Goal: Complete application form

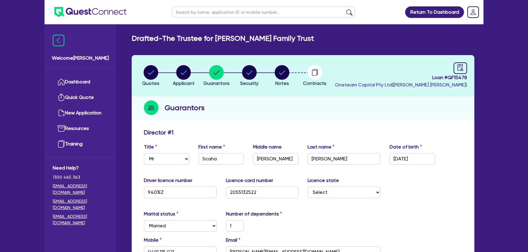
select select "MR"
select select "[GEOGRAPHIC_DATA]"
select select "MARRIED"
select select "CASH"
select select "TRUCK"
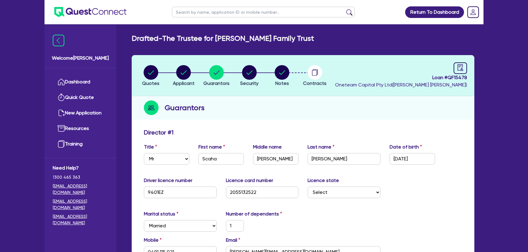
select select "TRUCK"
select select "TRUCK_LOAN"
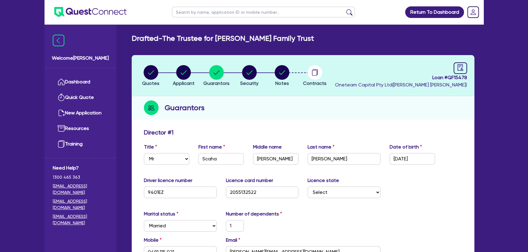
drag, startPoint x: 0, startPoint y: 0, endPoint x: 211, endPoint y: 16, distance: 211.8
click at [211, 16] on input "text" at bounding box center [263, 12] width 183 height 11
type input "G.W"
click button "submit" at bounding box center [349, 13] width 10 height 9
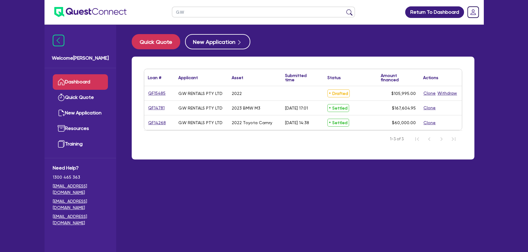
click at [211, 15] on input "G.W" at bounding box center [263, 12] width 183 height 11
click at [210, 14] on input "G.W" at bounding box center [263, 12] width 183 height 11
click at [210, 15] on input "G.W" at bounding box center [263, 12] width 183 height 11
click at [208, 15] on input "G.W" at bounding box center [263, 12] width 183 height 11
type input "G"
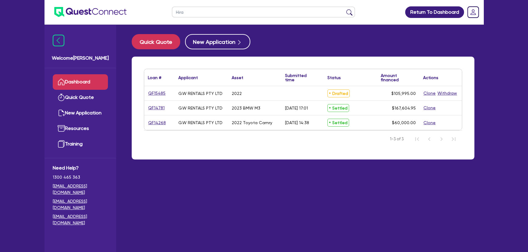
type input "Hira"
click at [344, 9] on button "submit" at bounding box center [349, 13] width 10 height 9
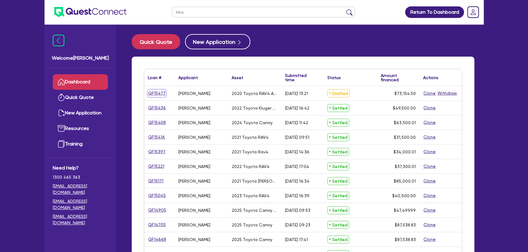
click at [157, 90] on link "QF15477" at bounding box center [157, 93] width 18 height 7
select select "Other"
select select "CARS_AND_LIGHT_TRUCKS"
select select "PASSENGER_VEHICLES"
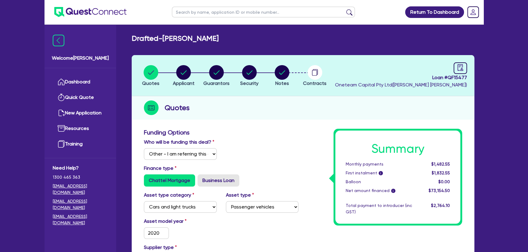
click at [276, 74] on li "Notes" at bounding box center [281, 75] width 33 height 21
click at [278, 75] on circle "button" at bounding box center [282, 72] width 15 height 15
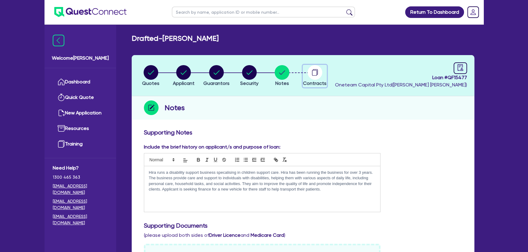
click at [311, 79] on button "Contracts" at bounding box center [315, 76] width 24 height 23
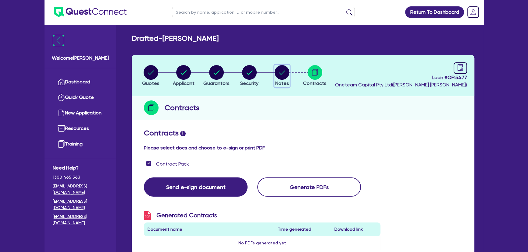
click at [284, 79] on circle "button" at bounding box center [282, 72] width 15 height 15
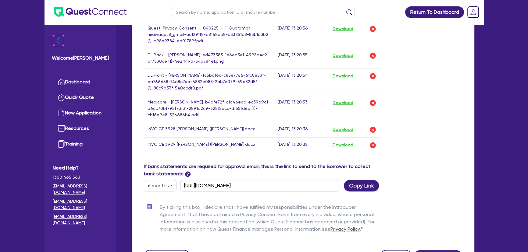
scroll to position [499, 0]
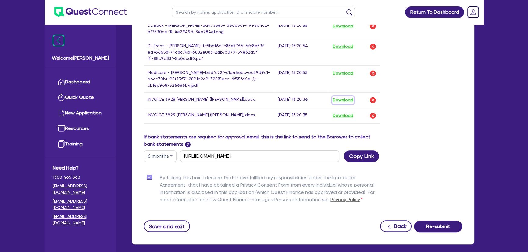
click at [338, 98] on button "Download" at bounding box center [342, 100] width 21 height 8
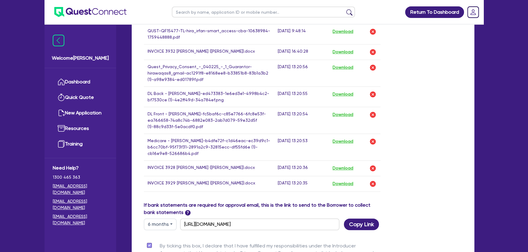
scroll to position [388, 0]
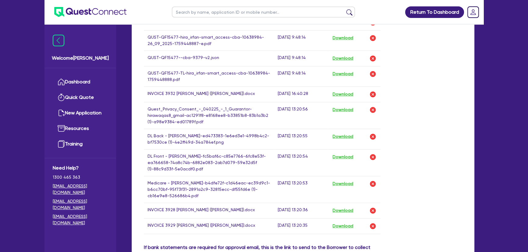
click at [106, 12] on img at bounding box center [90, 12] width 72 height 10
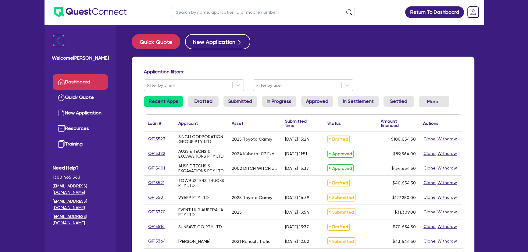
click at [231, 13] on input "text" at bounding box center [263, 12] width 183 height 11
paste input "ABSOLUTE WATERPROOFING CONCEPTS PTY LTD"
type input "ABSOLUTE WATERPROOFING CONCEPTS PTY LTD"
click at [344, 9] on button "submit" at bounding box center [349, 13] width 10 height 9
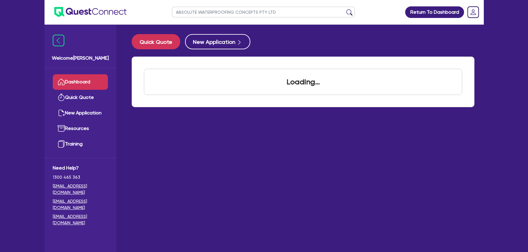
click at [344, 9] on button "submit" at bounding box center [349, 13] width 10 height 9
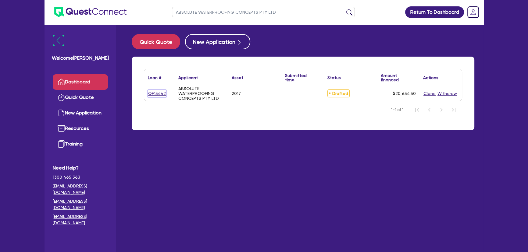
click at [148, 94] on link "QF15442" at bounding box center [157, 93] width 18 height 7
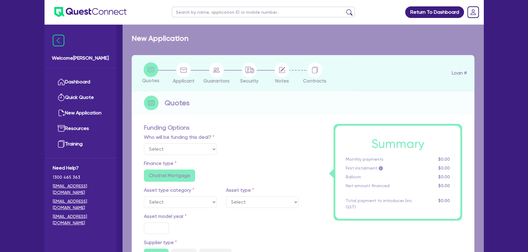
select select "Other"
select select "CARS_AND_LIGHT_TRUCKS"
type input "2017"
radio input "true"
type input "20,000"
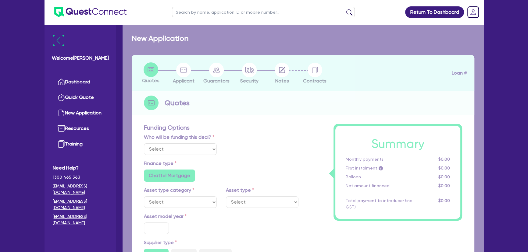
type input "6"
type input "1,239.27"
type input "8.65"
radio input "true"
radio input "false"
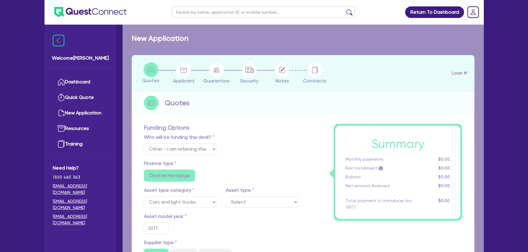
select select "VANS_AND_UTES"
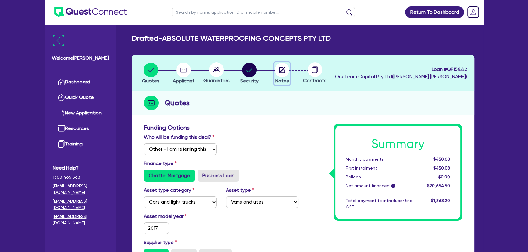
click at [280, 71] on icon "button" at bounding box center [282, 70] width 15 height 15
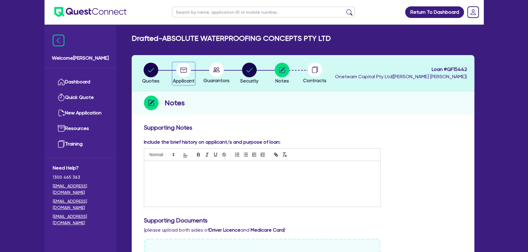
click at [177, 73] on icon "button" at bounding box center [183, 70] width 15 height 15
select select "COMPANY"
select select "BUILDING_CONSTRUCTION"
select select "TRADES_SERVICES_CONSUMERS"
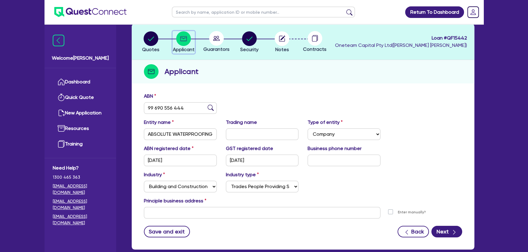
scroll to position [66, 0]
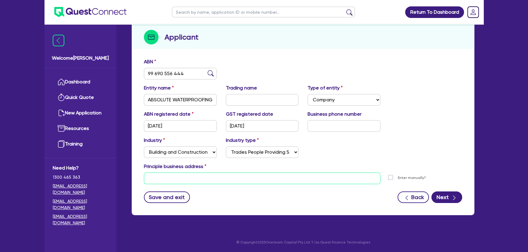
click at [185, 178] on input "text" at bounding box center [262, 179] width 237 height 12
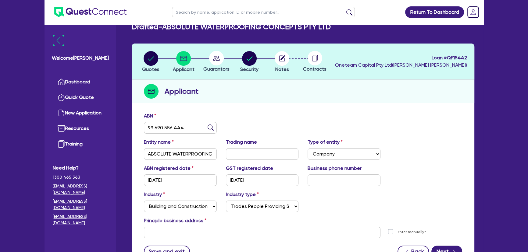
scroll to position [0, 0]
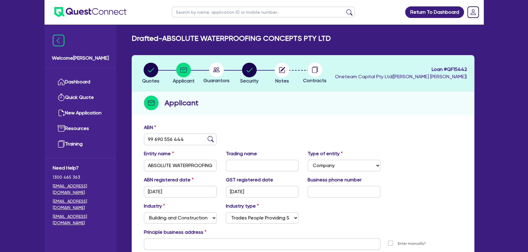
click at [214, 67] on circle at bounding box center [216, 69] width 15 height 15
click at [250, 70] on icon "button" at bounding box center [249, 70] width 6 height 4
select select "CARS_AND_LIGHT_TRUCKS"
select select "VANS_AND_UTES"
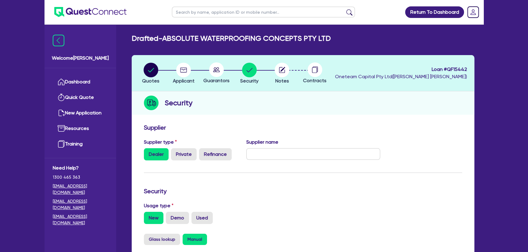
click at [220, 70] on circle at bounding box center [216, 69] width 15 height 15
click at [219, 71] on icon at bounding box center [216, 69] width 7 height 5
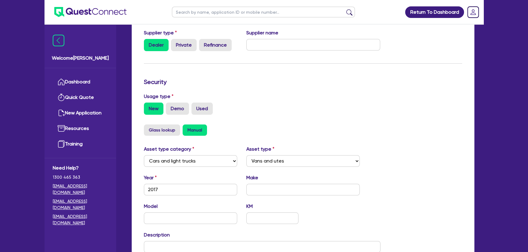
scroll to position [211, 0]
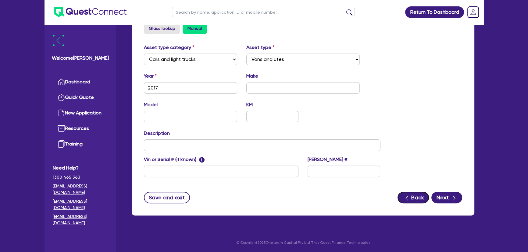
click at [408, 195] on icon "button" at bounding box center [407, 198] width 6 height 6
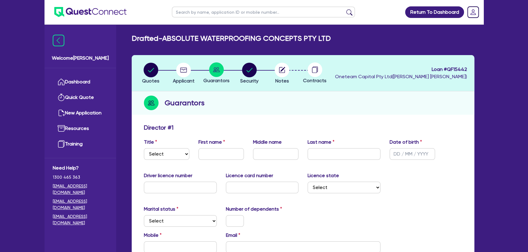
scroll to position [111, 0]
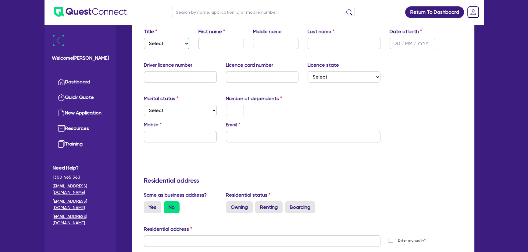
drag, startPoint x: 165, startPoint y: 43, endPoint x: 165, endPoint y: 48, distance: 4.9
click at [165, 43] on select "Select Mr Mrs Ms Miss Dr" at bounding box center [166, 44] width 45 height 12
select select "MR"
click at [144, 38] on select "Select Mr Mrs Ms Miss Dr" at bounding box center [166, 44] width 45 height 12
click at [204, 43] on input "text" at bounding box center [220, 44] width 45 height 12
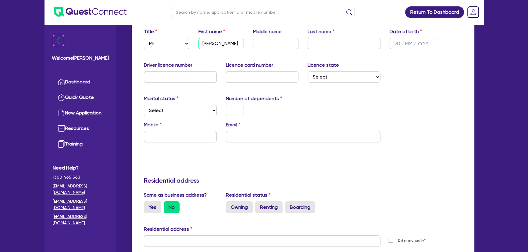
type input "[PERSON_NAME]"
click at [259, 44] on input "text" at bounding box center [275, 44] width 45 height 12
type input "[PERSON_NAME]"
click at [308, 45] on input "text" at bounding box center [344, 44] width 73 height 12
type input "Ashwell"
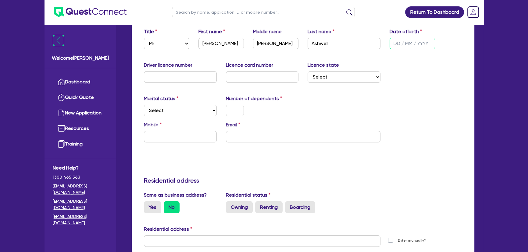
click at [396, 41] on input "text" at bounding box center [412, 44] width 45 height 12
type input "[DATE]"
click at [207, 76] on input "text" at bounding box center [180, 77] width 73 height 12
type input "146712521"
click at [340, 79] on select "Select [GEOGRAPHIC_DATA] [GEOGRAPHIC_DATA] [GEOGRAPHIC_DATA] [GEOGRAPHIC_DATA] …" at bounding box center [344, 77] width 73 height 12
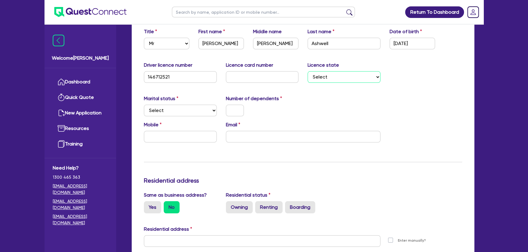
select select "QLD"
click at [308, 71] on select "Select [GEOGRAPHIC_DATA] [GEOGRAPHIC_DATA] [GEOGRAPHIC_DATA] [GEOGRAPHIC_DATA] …" at bounding box center [344, 77] width 73 height 12
click at [190, 107] on select "Select Single Married De Facto / Partner" at bounding box center [180, 111] width 73 height 12
select select "MARRIED"
click at [144, 105] on select "Select Single Married De Facto / Partner" at bounding box center [180, 111] width 73 height 12
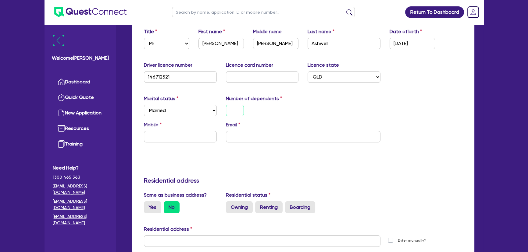
click at [230, 113] on input "text" at bounding box center [235, 111] width 18 height 12
click at [197, 135] on input "text" at bounding box center [180, 137] width 73 height 12
click at [148, 140] on input "text" at bounding box center [180, 137] width 73 height 12
type input "2"
type input "0"
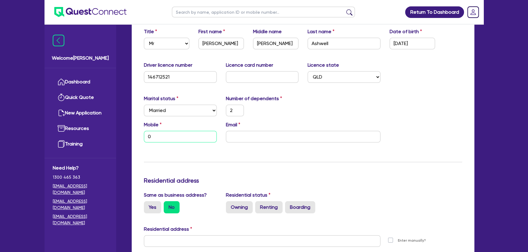
paste input "497 482 920"
type input "2"
type input "0497 482 920"
click at [262, 141] on input "email" at bounding box center [303, 137] width 155 height 12
paste input "[EMAIL_ADDRESS][DOMAIN_NAME]"
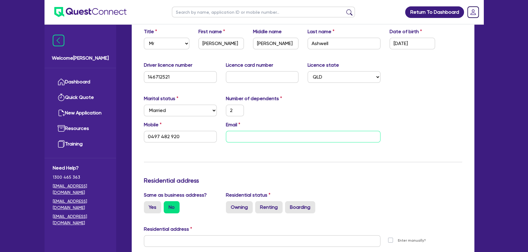
type input "2"
type input "0497 482 920"
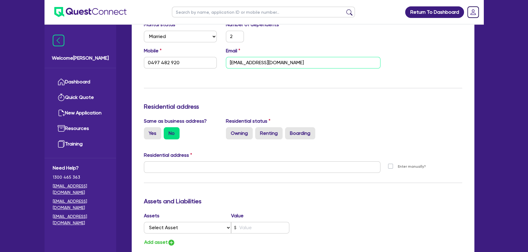
scroll to position [222, 0]
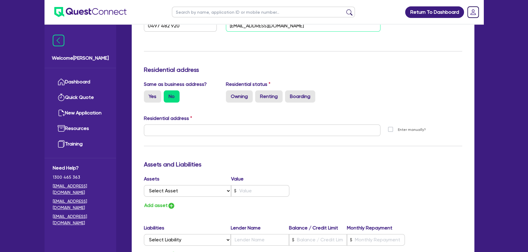
type input "[EMAIL_ADDRESS][DOMAIN_NAME]"
click at [200, 128] on input "text" at bounding box center [262, 131] width 237 height 12
click at [201, 105] on div "Same as business address? Yes No Residential status Owning Renting Boarding" at bounding box center [302, 94] width 327 height 27
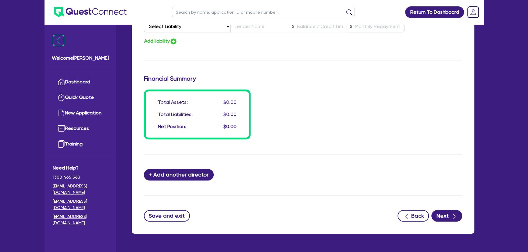
scroll to position [453, 0]
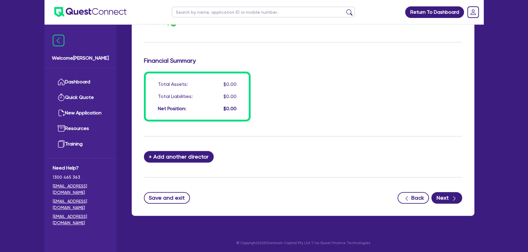
click at [452, 198] on icon "button" at bounding box center [454, 199] width 6 height 6
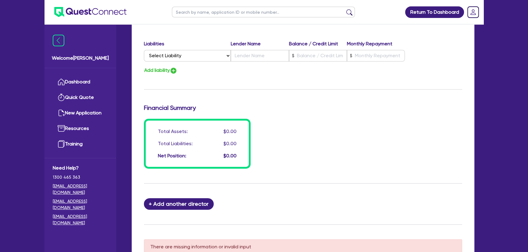
scroll to position [471, 0]
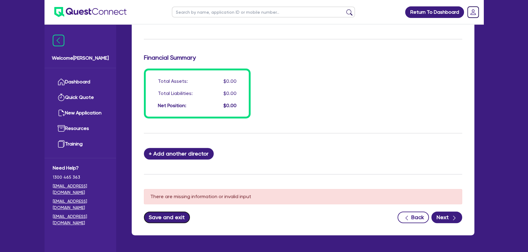
click at [166, 212] on button "Save and exit" at bounding box center [167, 218] width 46 height 12
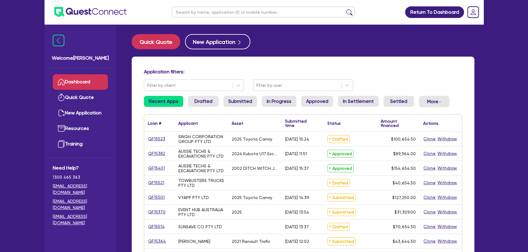
click at [235, 14] on input "text" at bounding box center [263, 12] width 183 height 11
paste input "ABSOLUTE WATERPROOFING CONCEPTS PTY LTD"
type input "ABSOLUTE WATERPROOFING CONCEPTS PTY LTD"
click at [344, 9] on button "submit" at bounding box center [349, 13] width 10 height 9
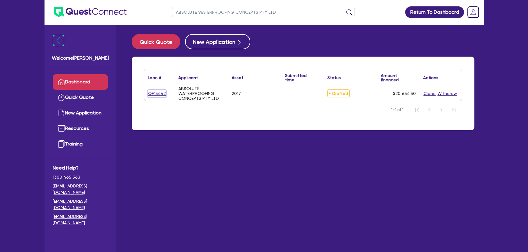
click at [162, 93] on link "QF15442" at bounding box center [157, 93] width 18 height 7
select select "Other"
select select "CARS_AND_LIGHT_TRUCKS"
select select "VANS_AND_UTES"
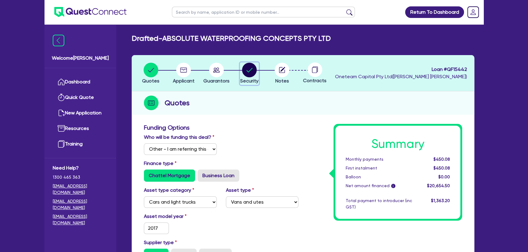
click at [244, 73] on circle "button" at bounding box center [249, 70] width 15 height 15
select select "CARS_AND_LIGHT_TRUCKS"
select select "VANS_AND_UTES"
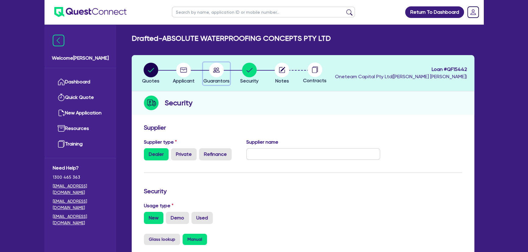
click at [221, 75] on circle "button" at bounding box center [216, 70] width 15 height 15
select select "MR"
select select "QLD"
select select "MARRIED"
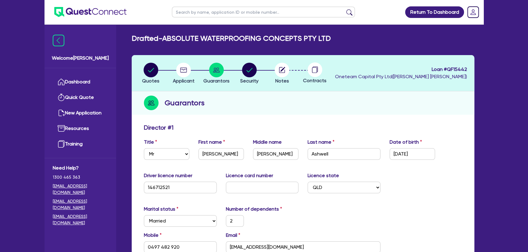
click at [267, 73] on li "Notes" at bounding box center [281, 72] width 33 height 21
click at [279, 74] on circle "button" at bounding box center [282, 70] width 15 height 15
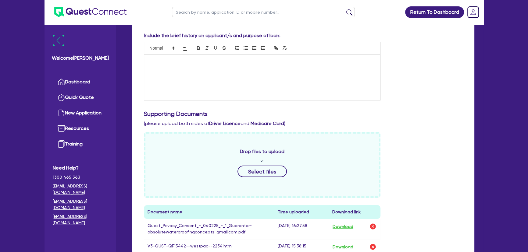
scroll to position [104, 0]
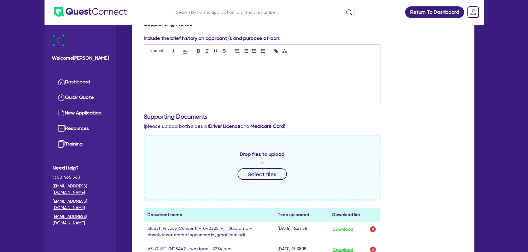
click at [276, 162] on div "Drop files to upload or Select files" at bounding box center [262, 168] width 237 height 66
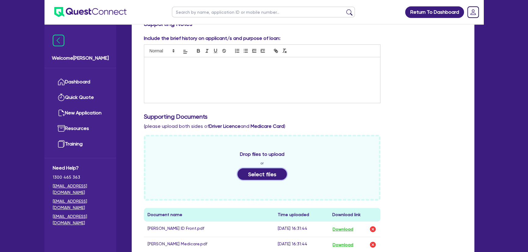
click at [267, 173] on button "Select files" at bounding box center [261, 175] width 49 height 12
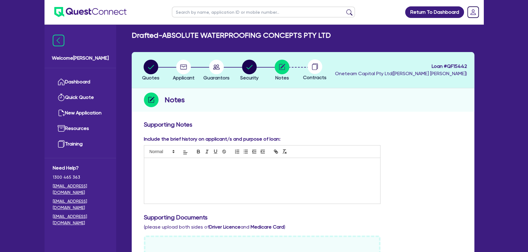
scroll to position [0, 0]
